Goal: Entertainment & Leisure: Browse casually

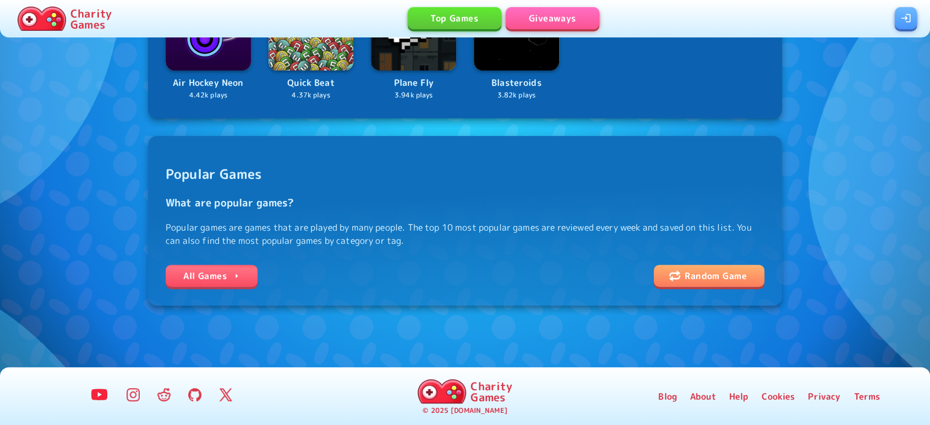
scroll to position [313, 0]
click at [229, 273] on link "All Games" at bounding box center [212, 276] width 92 height 22
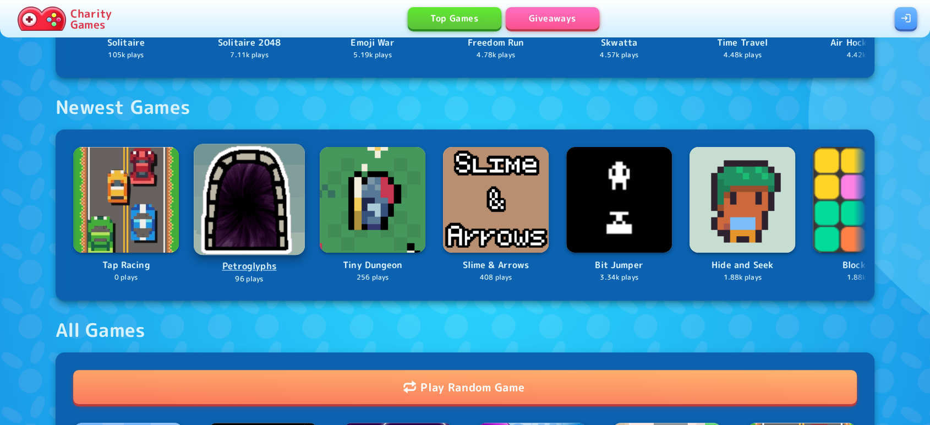
scroll to position [759, 0]
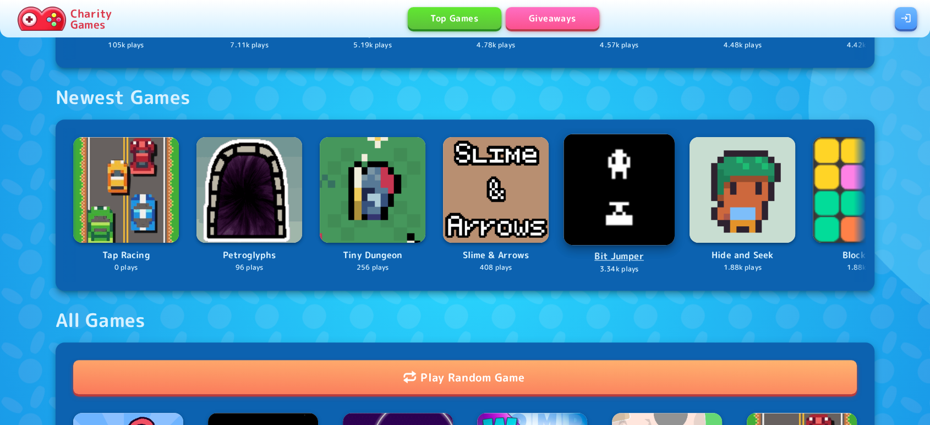
click at [615, 190] on img at bounding box center [619, 189] width 111 height 111
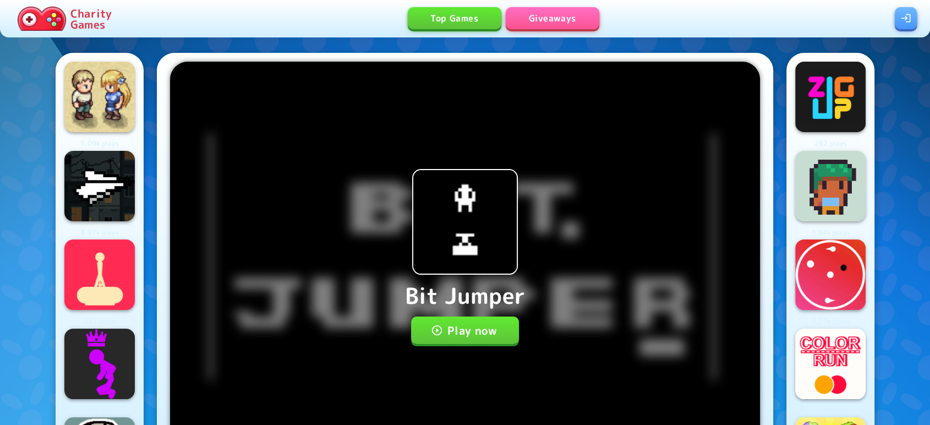
click at [469, 340] on button "Play now" at bounding box center [465, 330] width 108 height 28
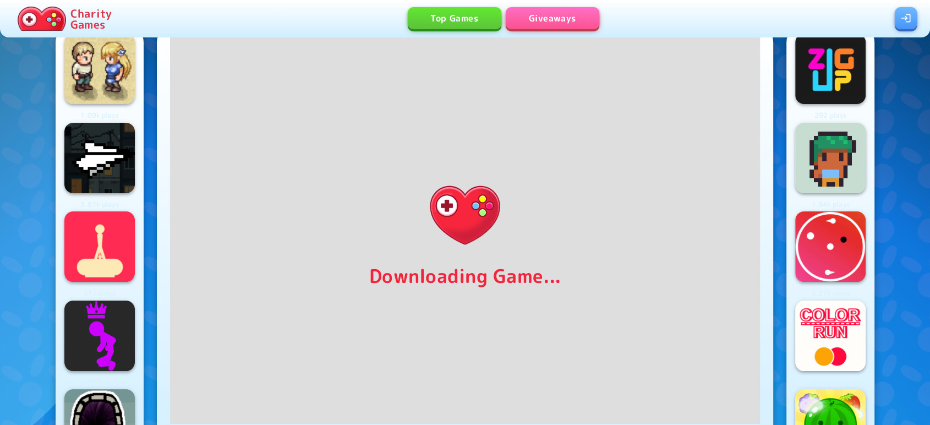
scroll to position [30, 0]
